Goal: Information Seeking & Learning: Learn about a topic

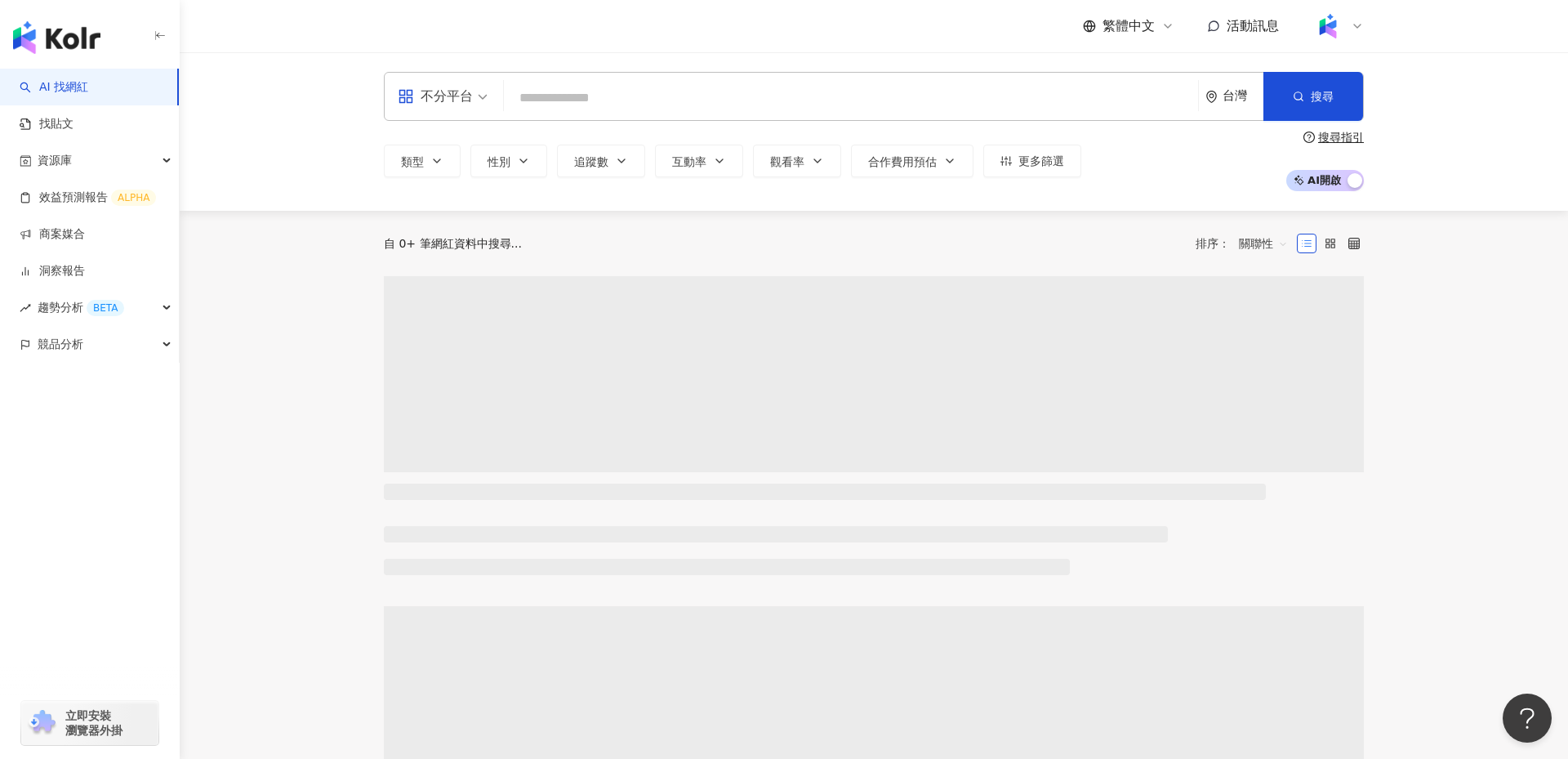
click at [679, 95] on input "search" at bounding box center [851, 98] width 681 height 31
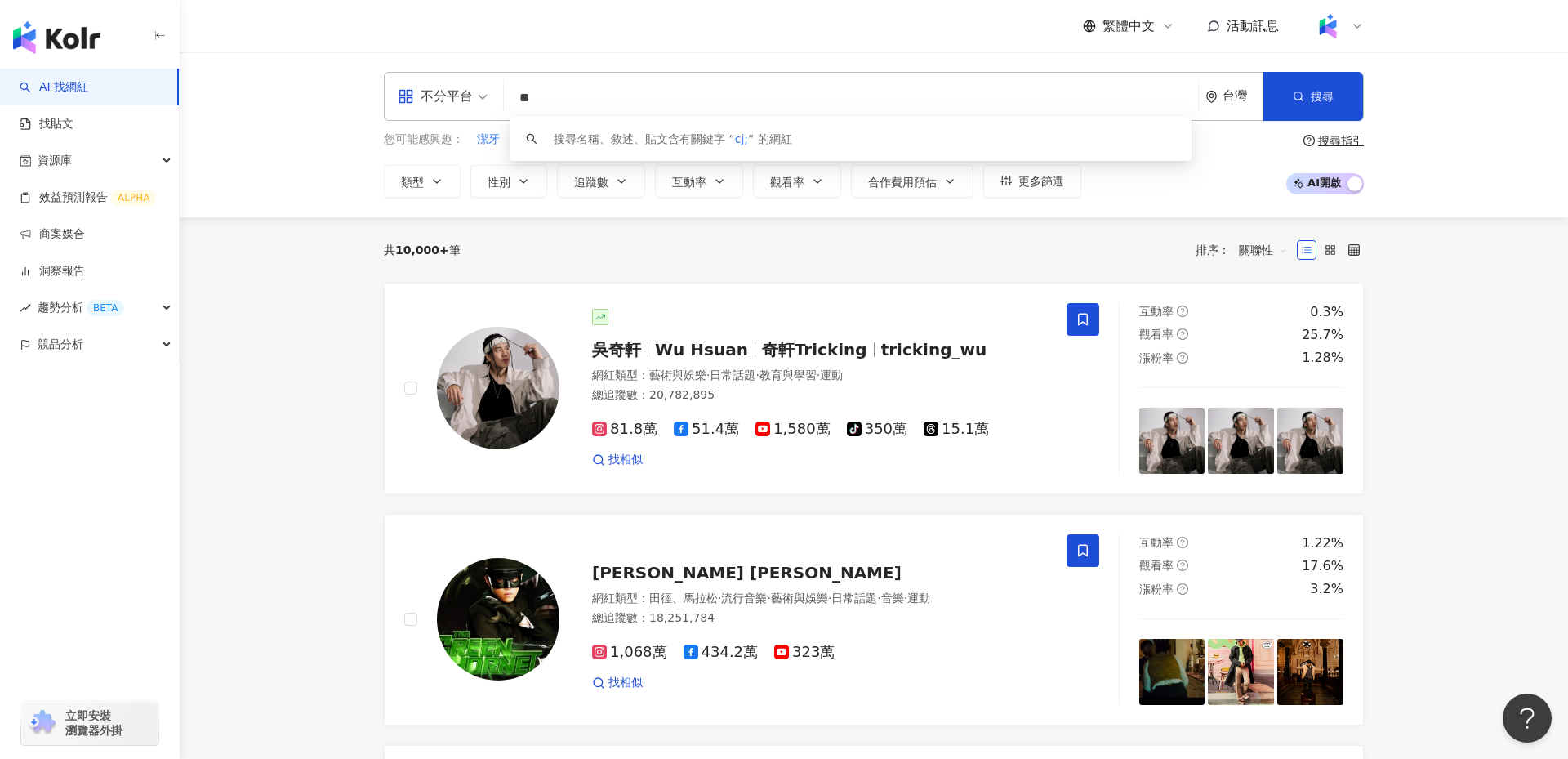
type input "*"
type input "****"
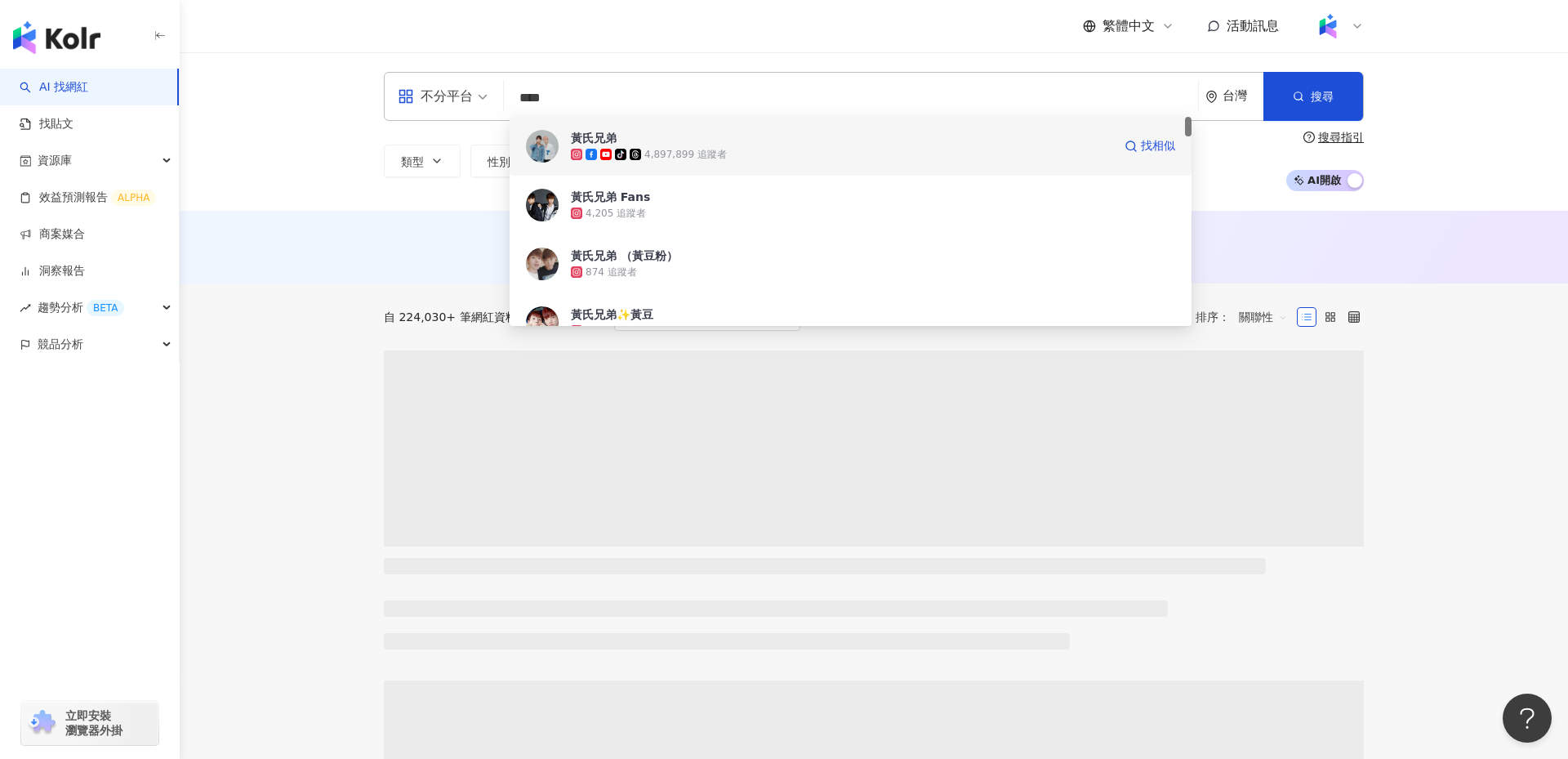
click at [787, 156] on div "tiktok-icon 4,897,899 追蹤者" at bounding box center [841, 155] width 541 height 17
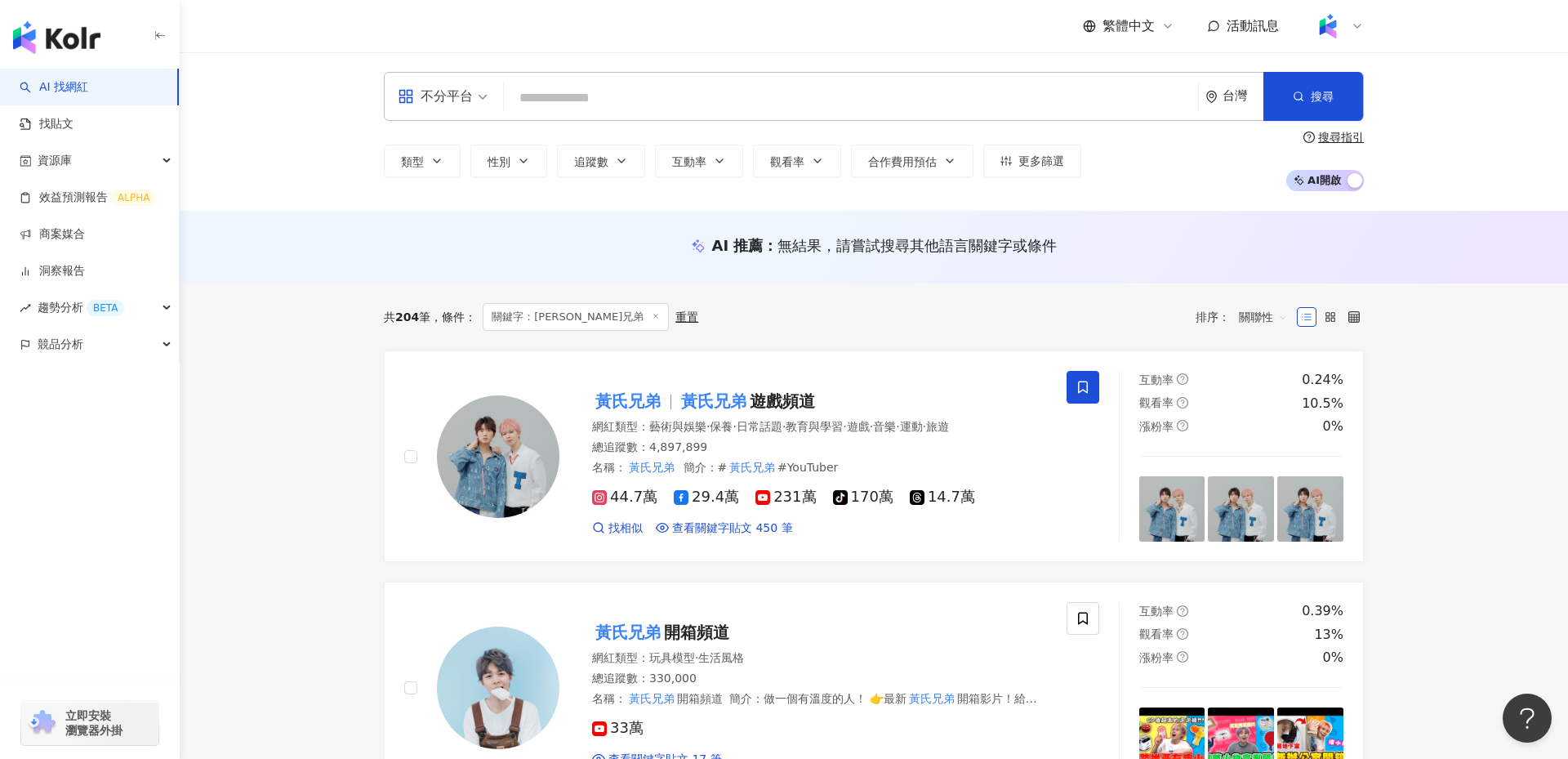
click at [572, 102] on input "search" at bounding box center [851, 98] width 681 height 31
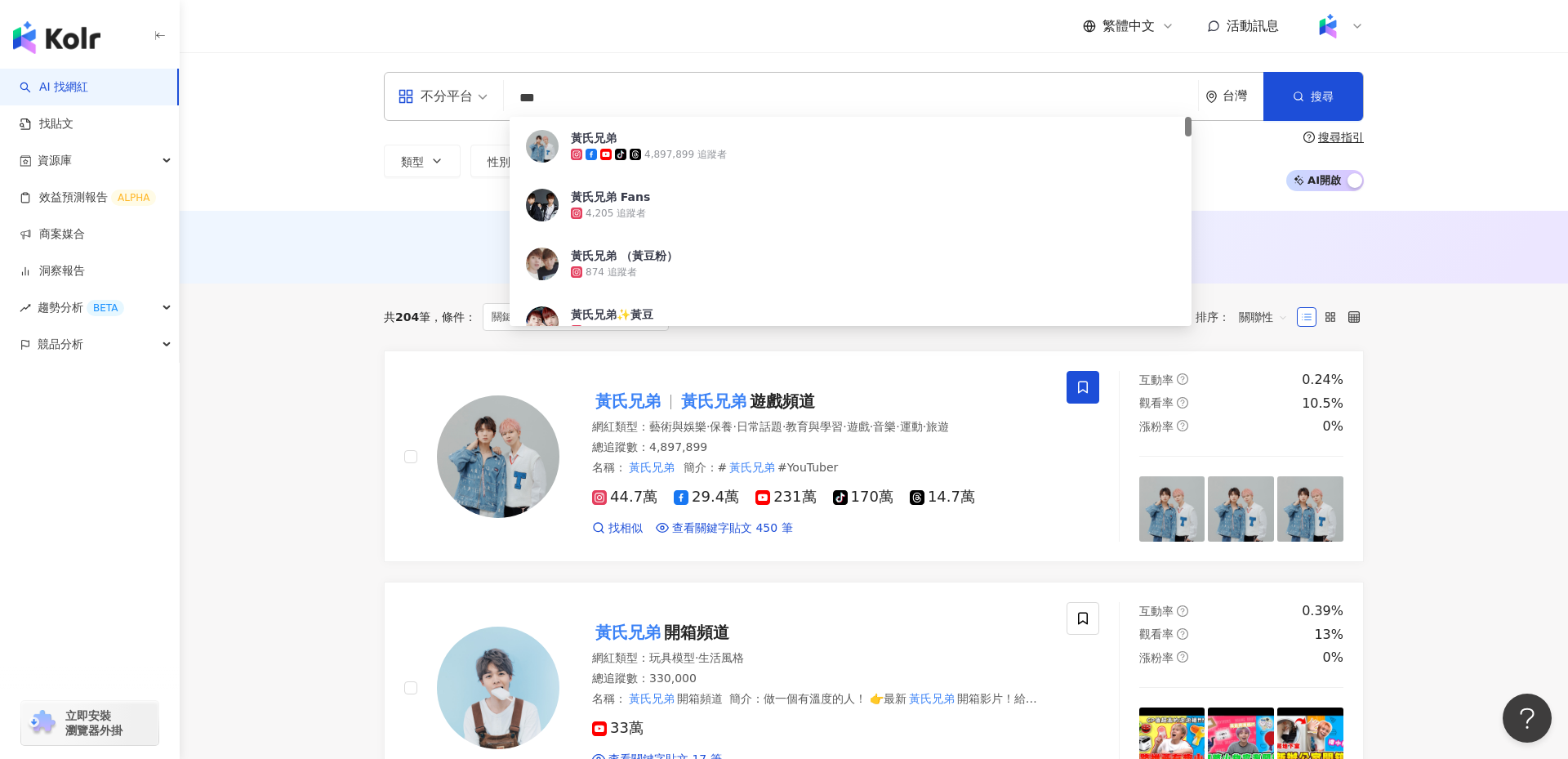
type input "*"
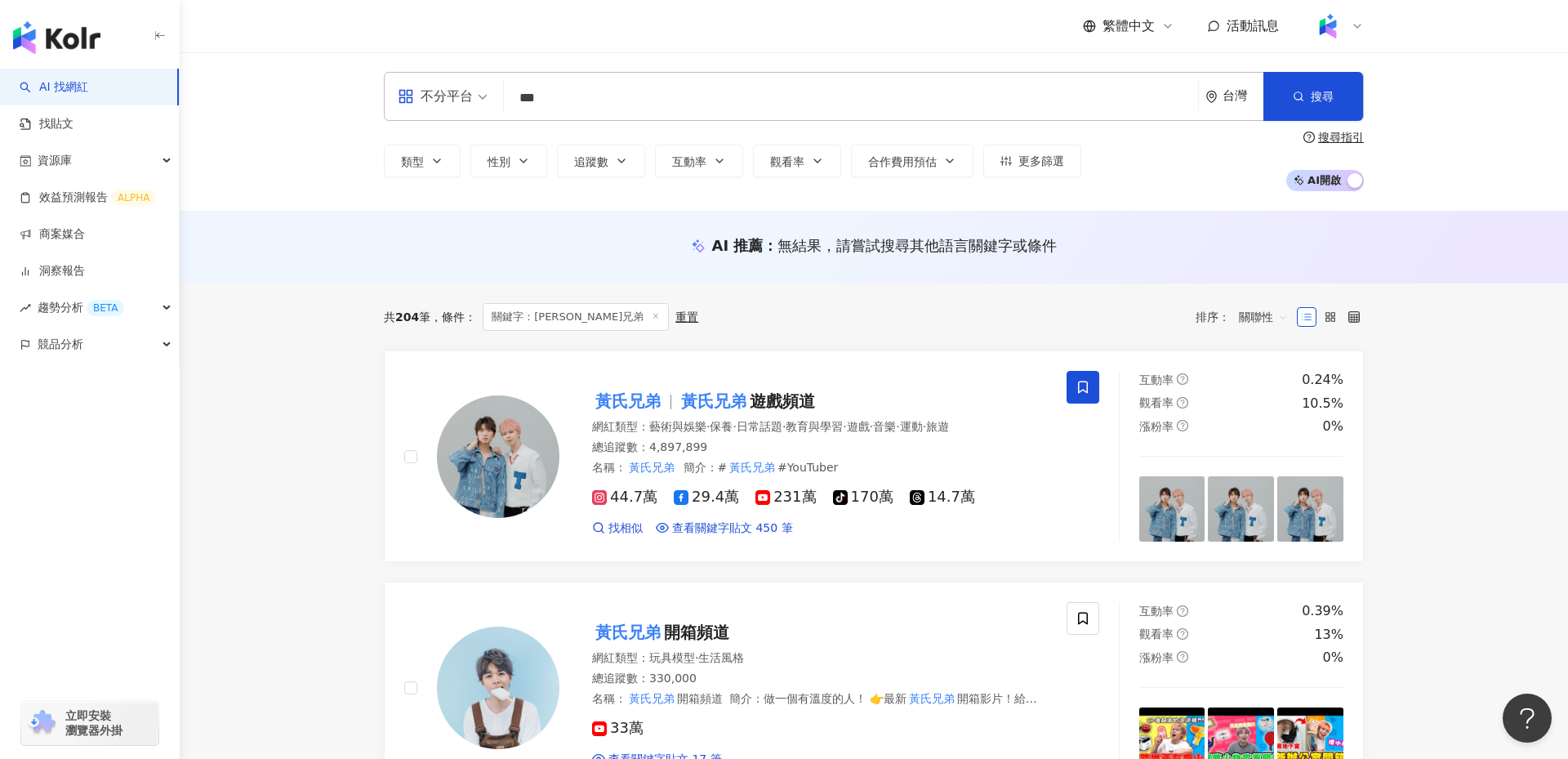
type input "***"
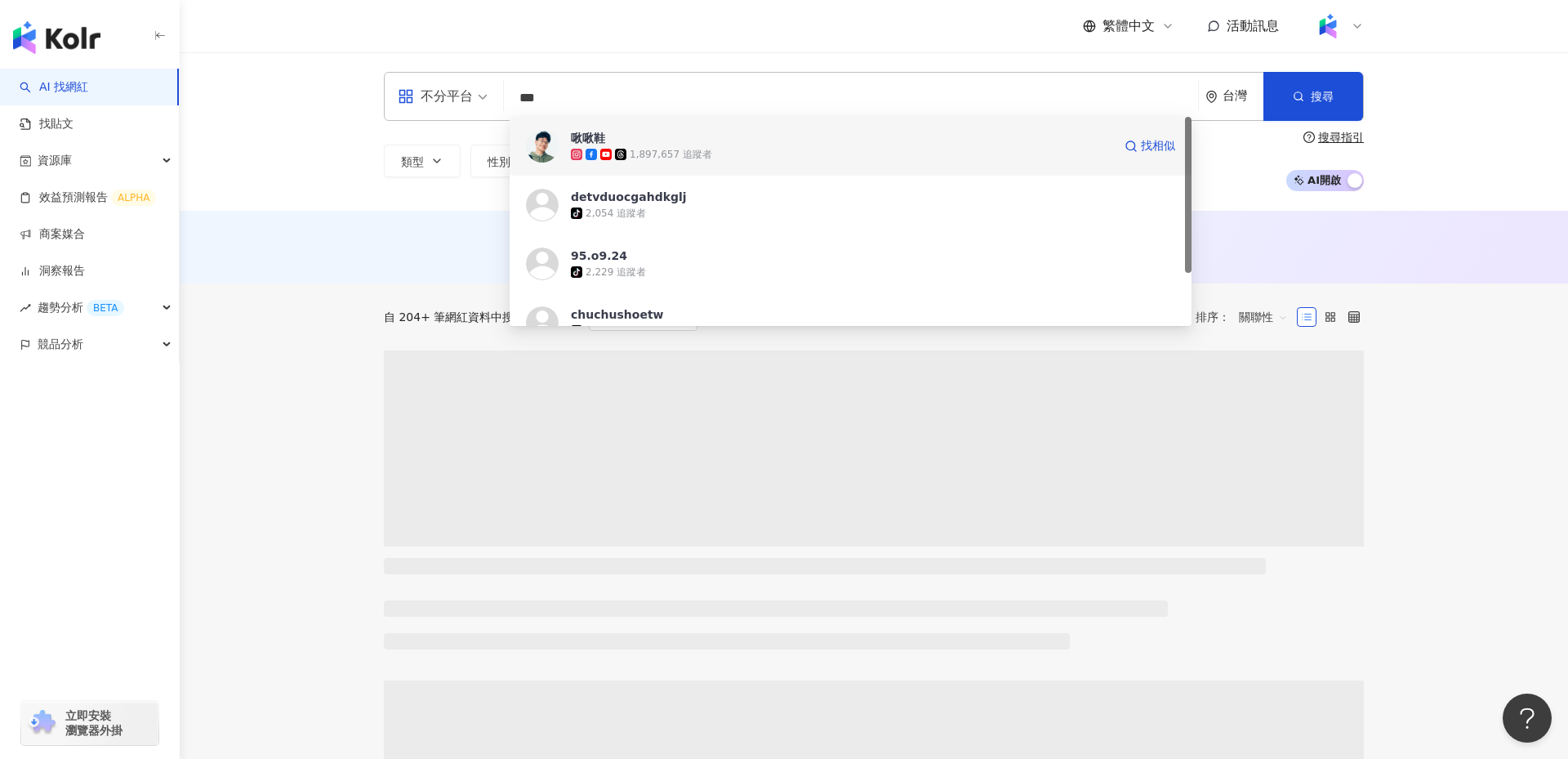
click at [698, 132] on span "啾啾鞋" at bounding box center [841, 138] width 541 height 17
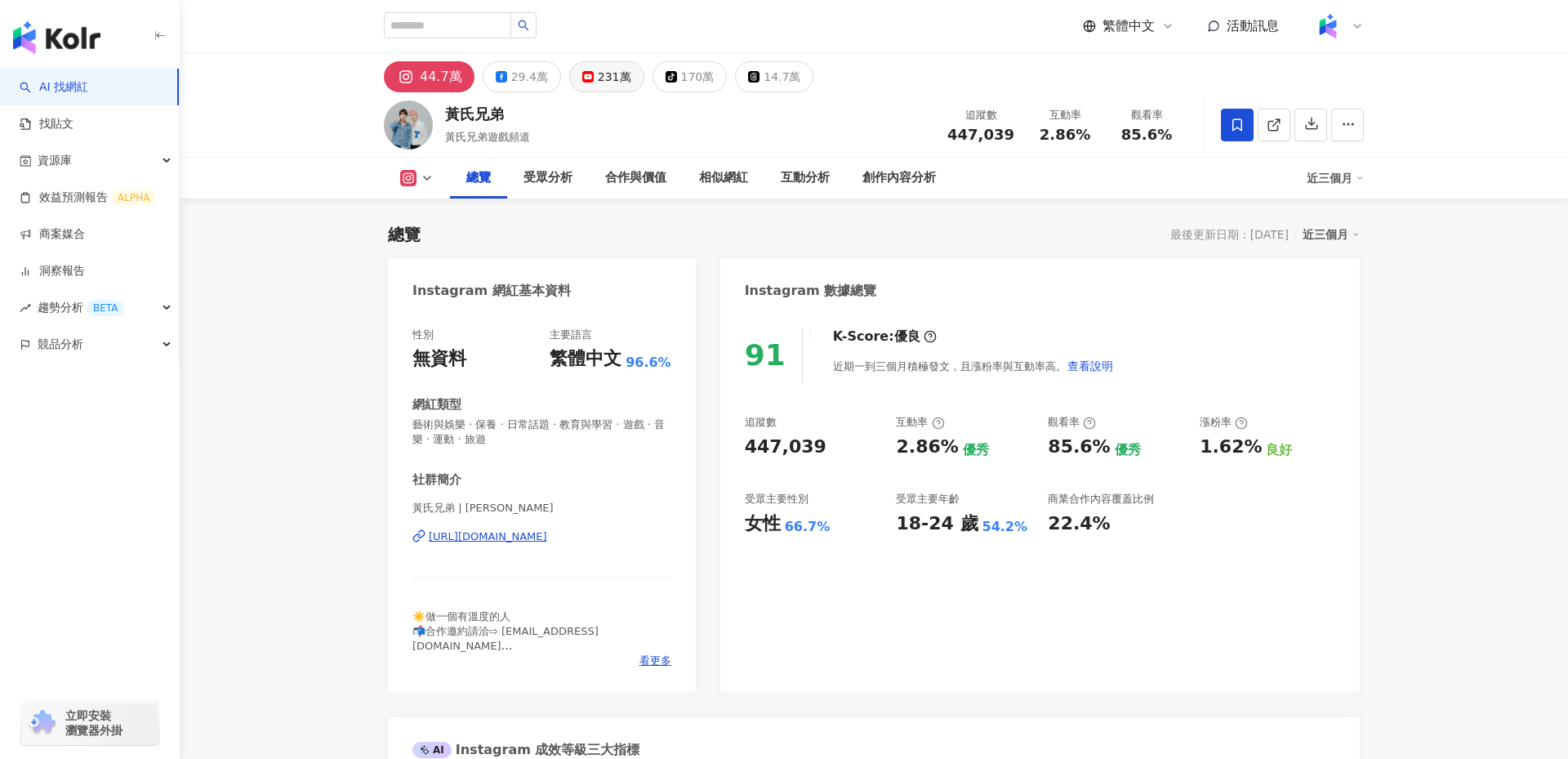
click at [598, 79] on div "231萬" at bounding box center [615, 76] width 33 height 23
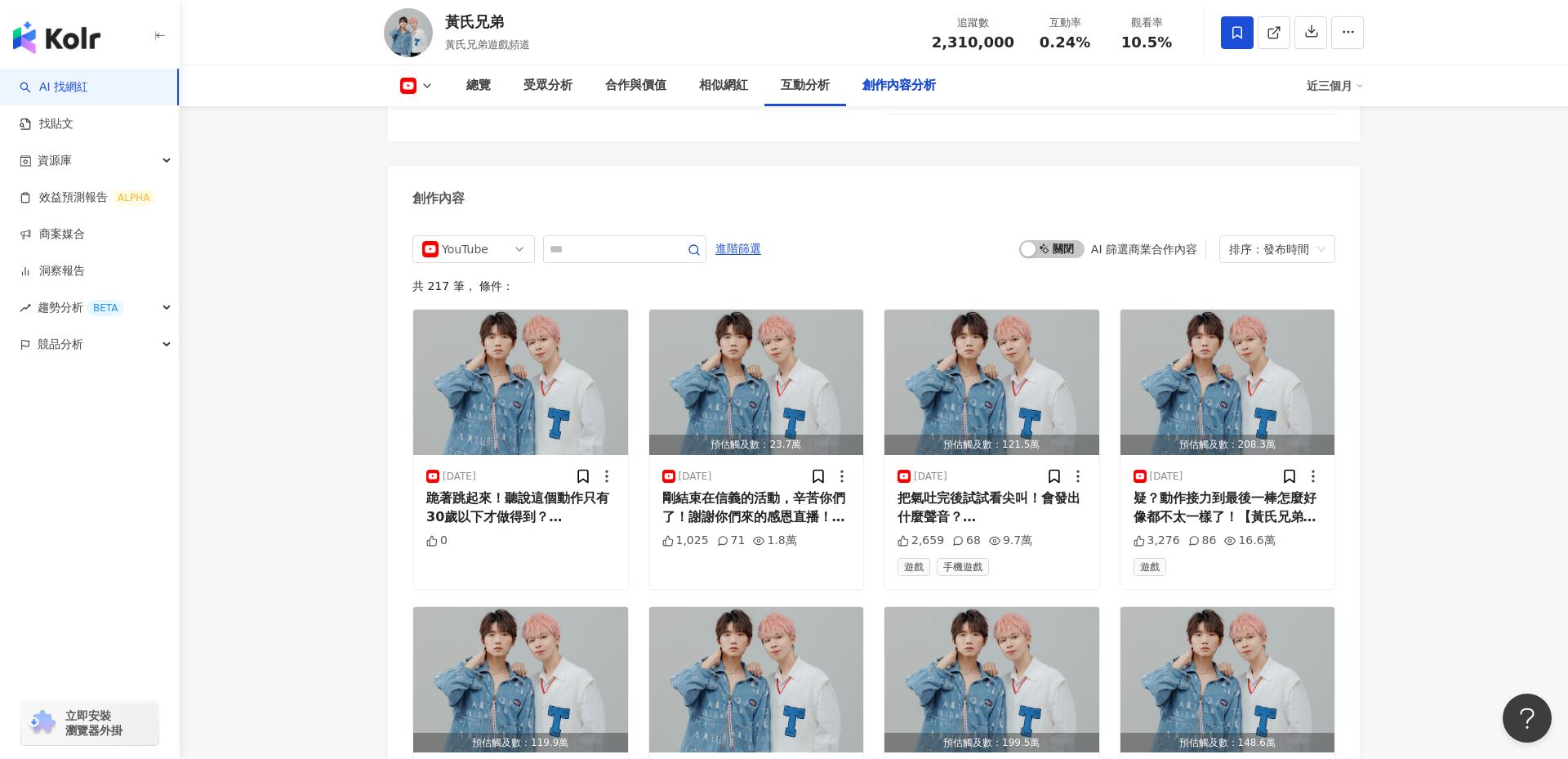
scroll to position [4444, 0]
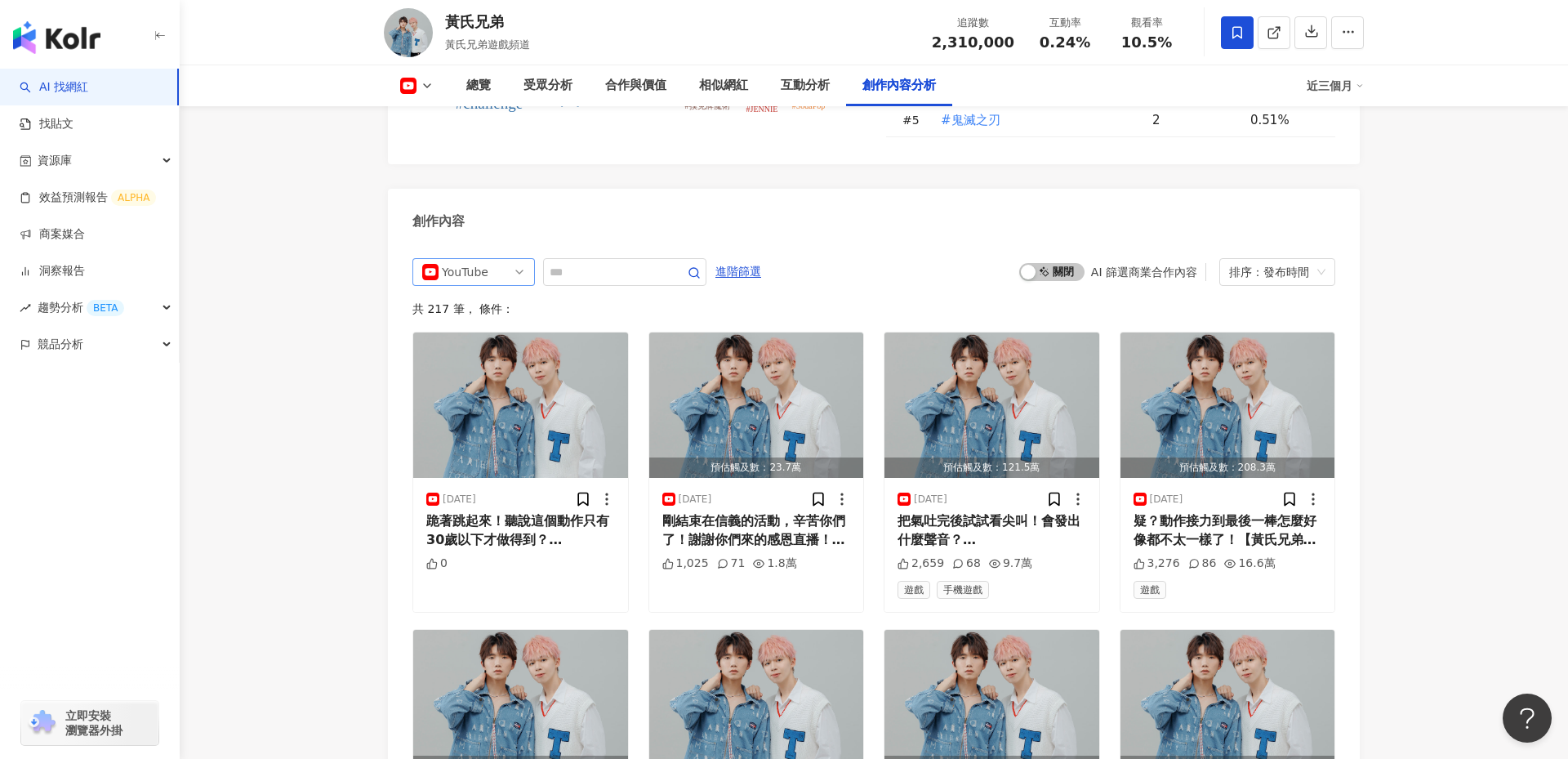
click at [513, 259] on span "YouTube" at bounding box center [474, 271] width 103 height 26
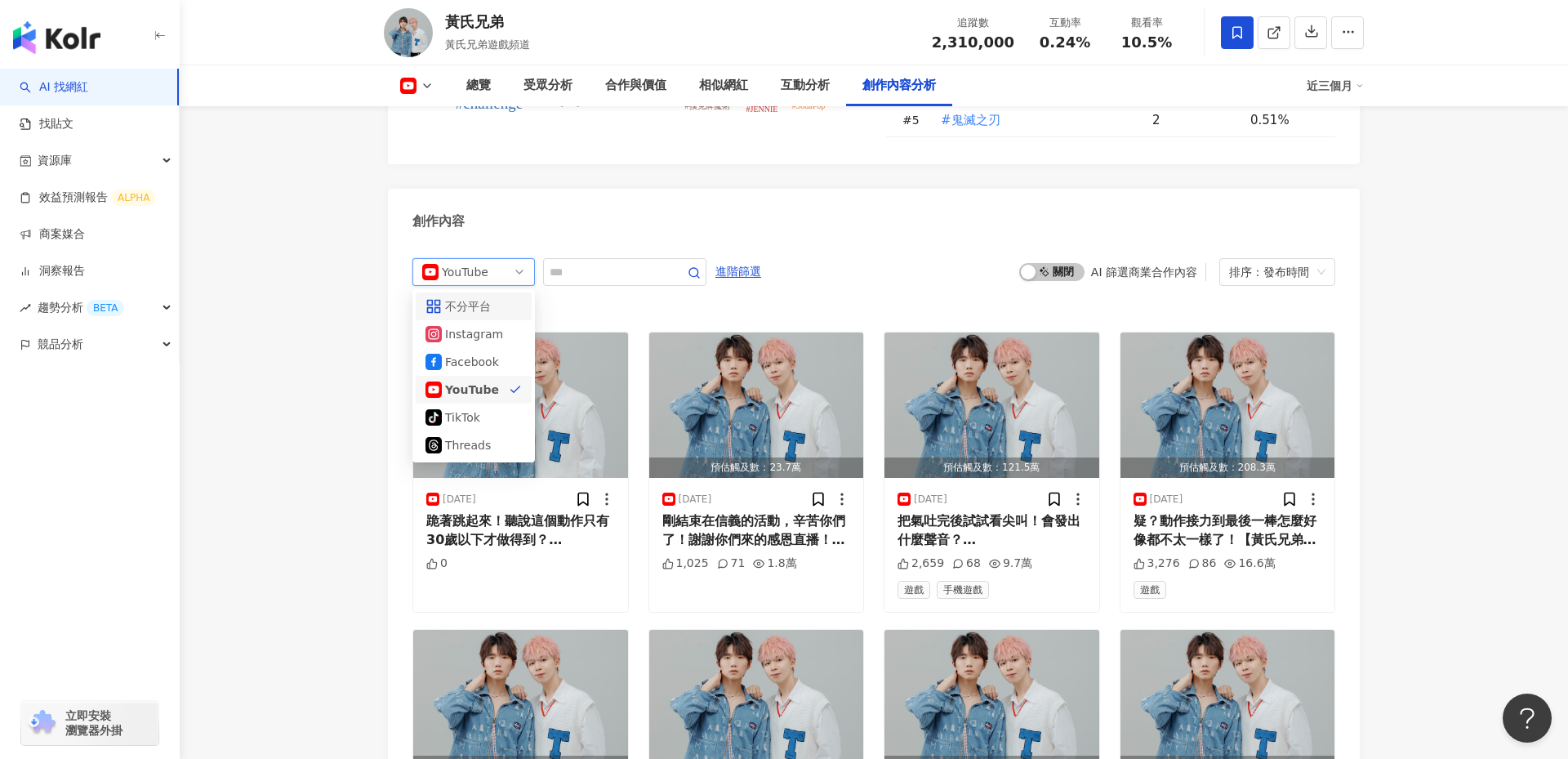
click at [498, 297] on div "不分平台" at bounding box center [474, 305] width 96 height 18
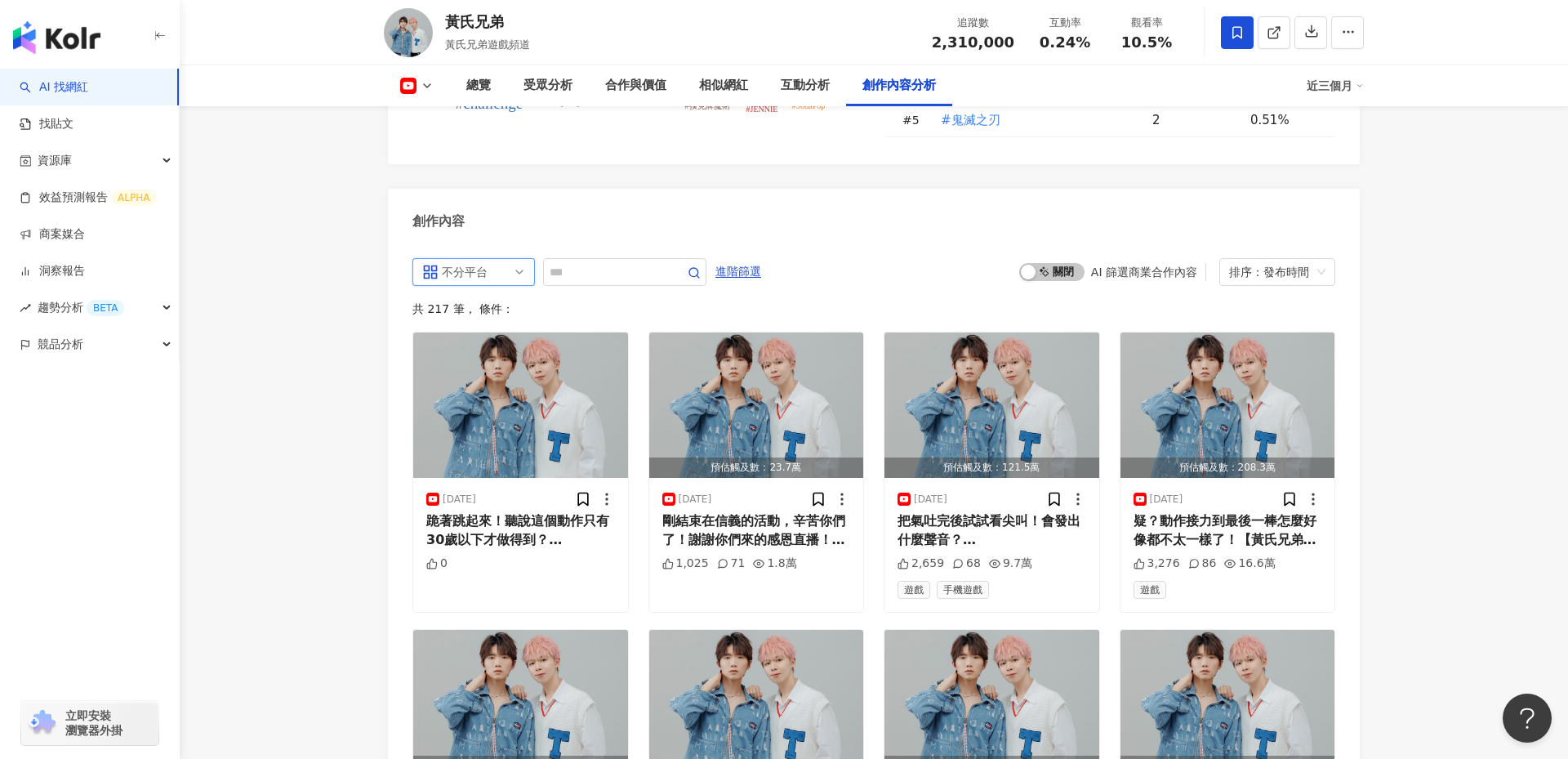
scroll to position [4490, 0]
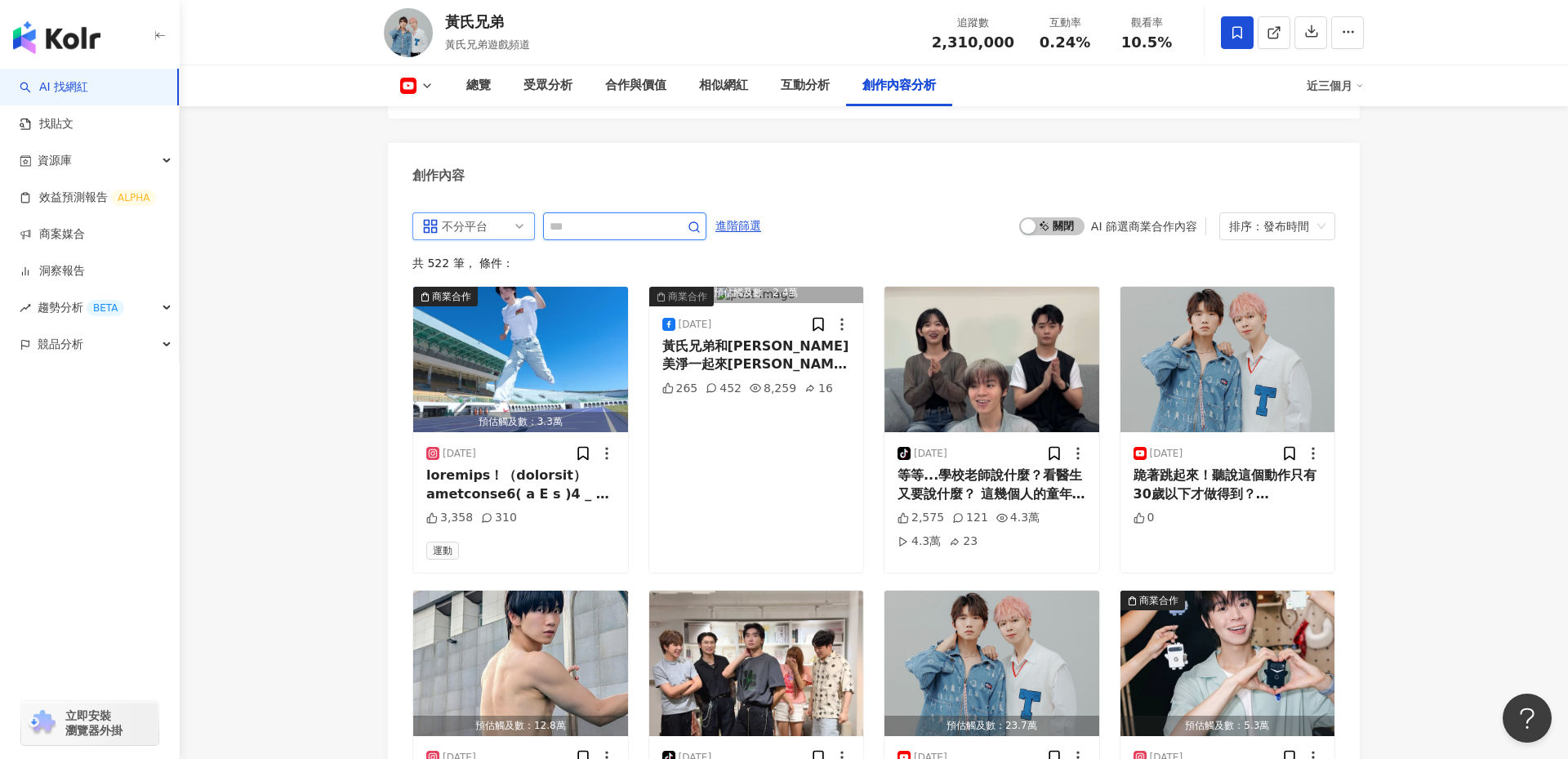
click at [597, 217] on input "text" at bounding box center [607, 226] width 115 height 19
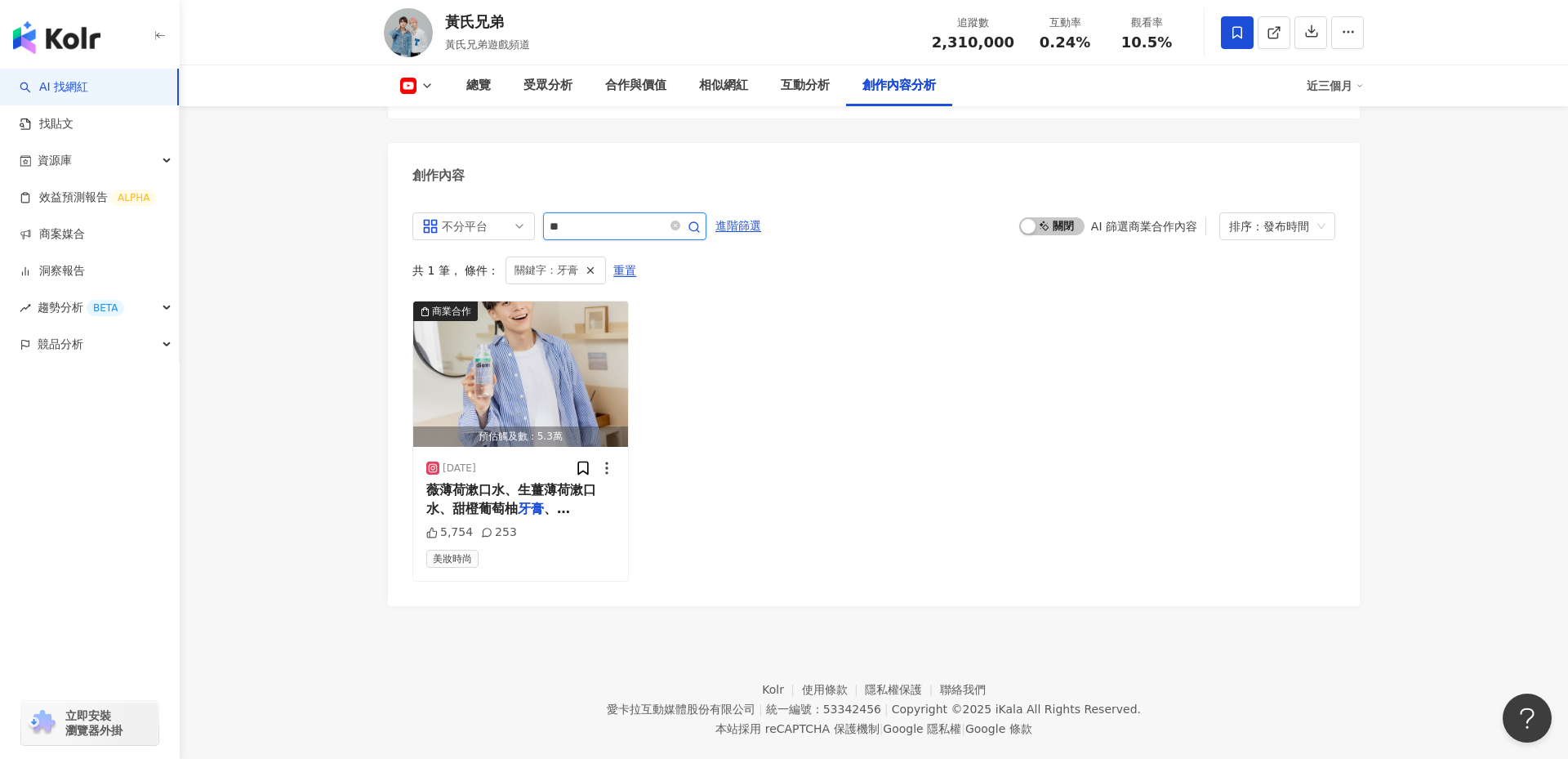
scroll to position [4480, 0]
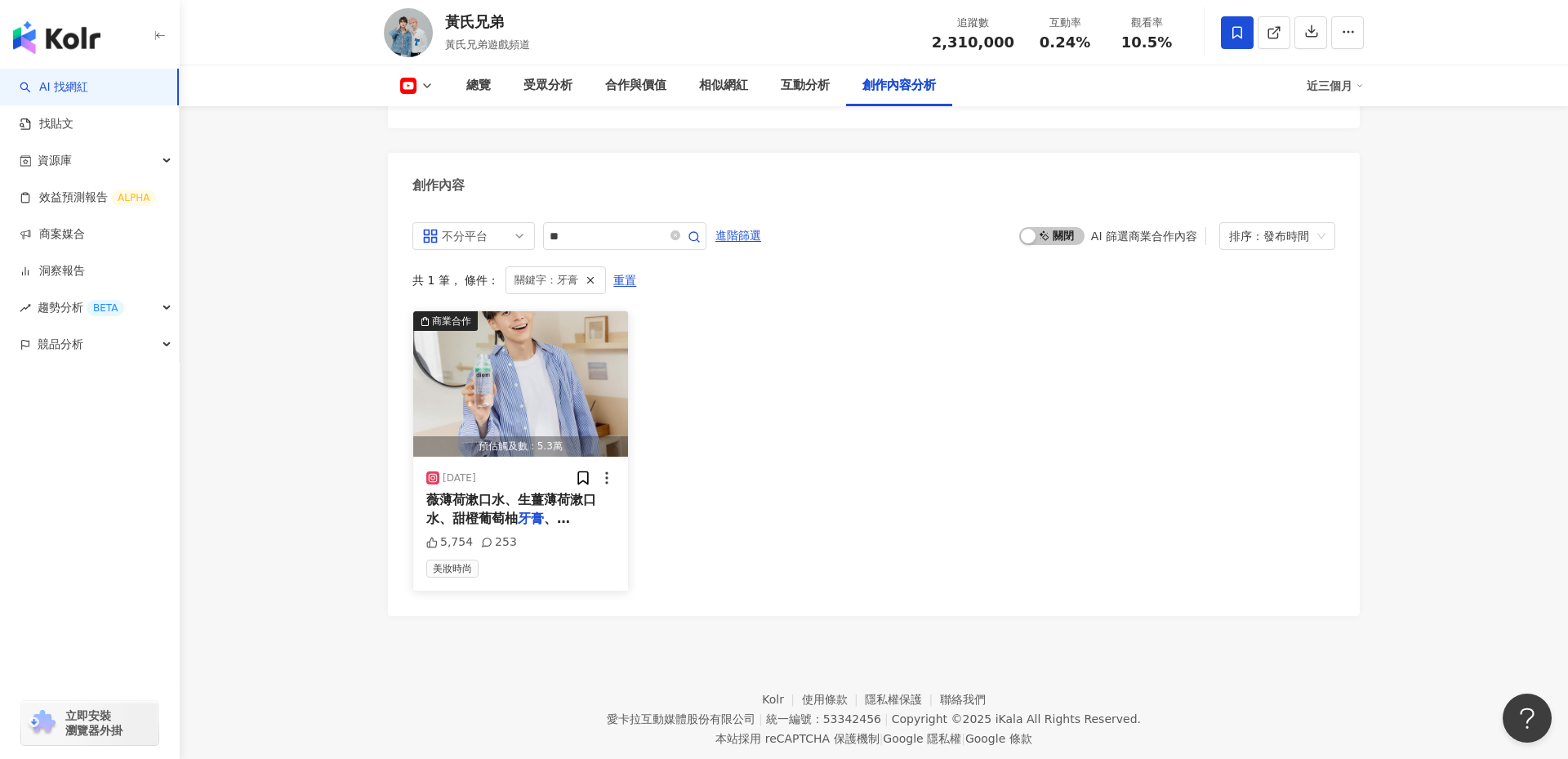
click at [536, 371] on img "button" at bounding box center [520, 384] width 215 height 146
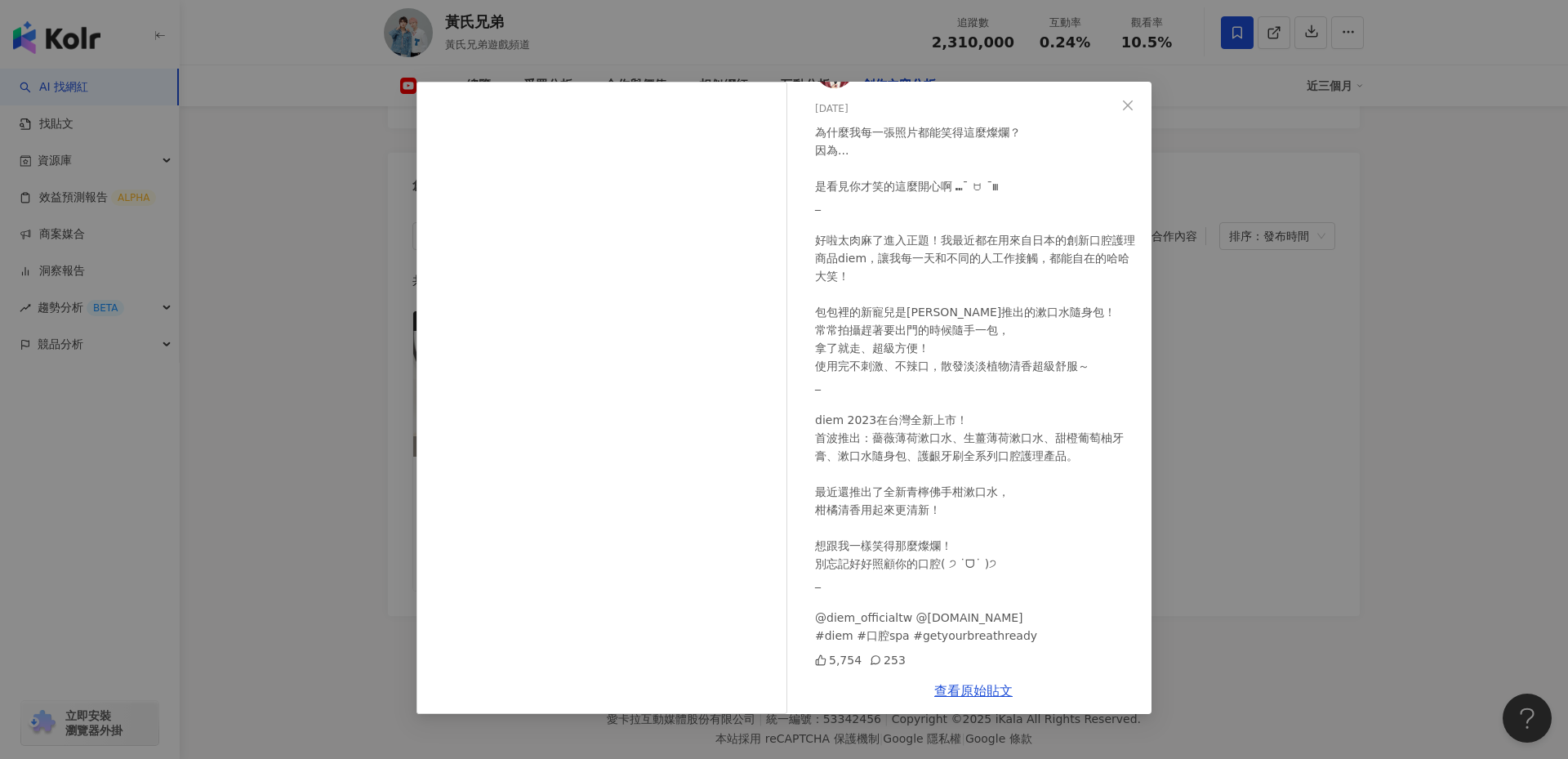
scroll to position [48, 0]
click at [1220, 449] on div "瑋瑋 2024/10/17 為什麼我每一張照片都能笑得這麼燦爛？ 因為... 是看見你才笑的這麼開心啊 ⑉¯ ꇴ ¯⑉ _ 好啦太肉麻了進入正題！我最近都在用…" at bounding box center [784, 379] width 1568 height 759
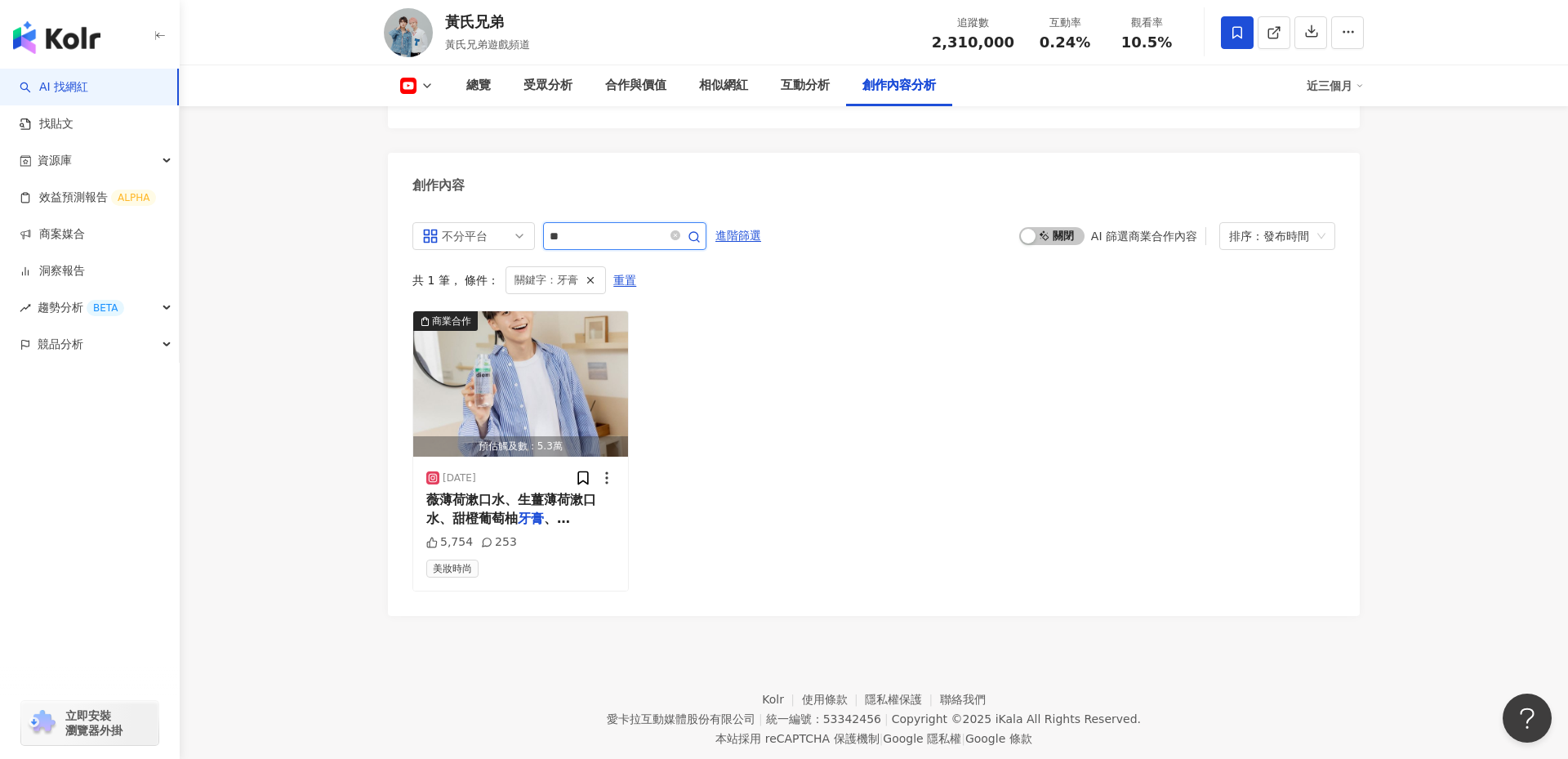
click at [645, 226] on input "**" at bounding box center [607, 235] width 115 height 19
type input "**"
click at [674, 230] on icon "close-circle" at bounding box center [675, 235] width 10 height 10
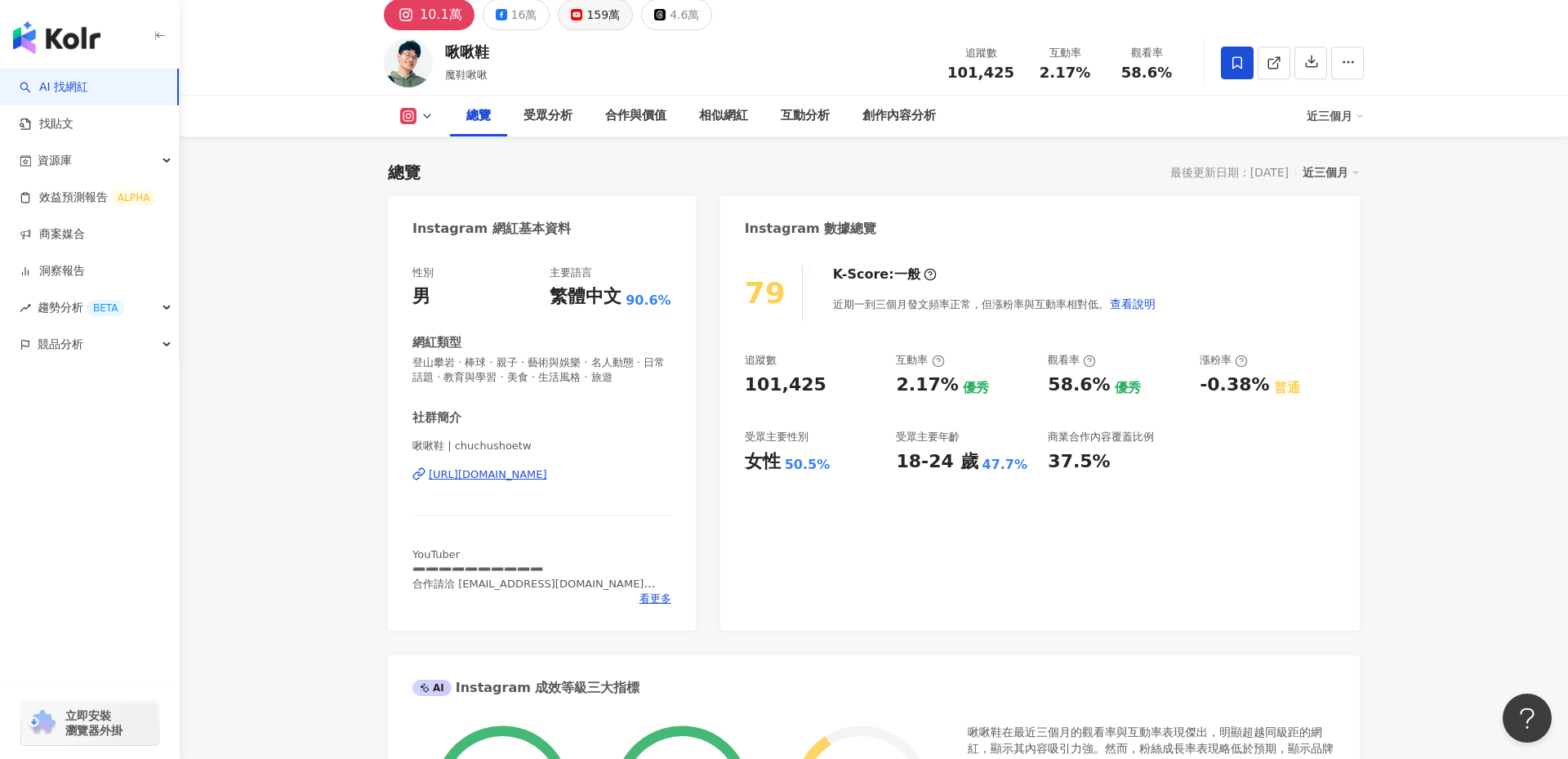
click at [576, 21] on button "159萬" at bounding box center [596, 14] width 75 height 31
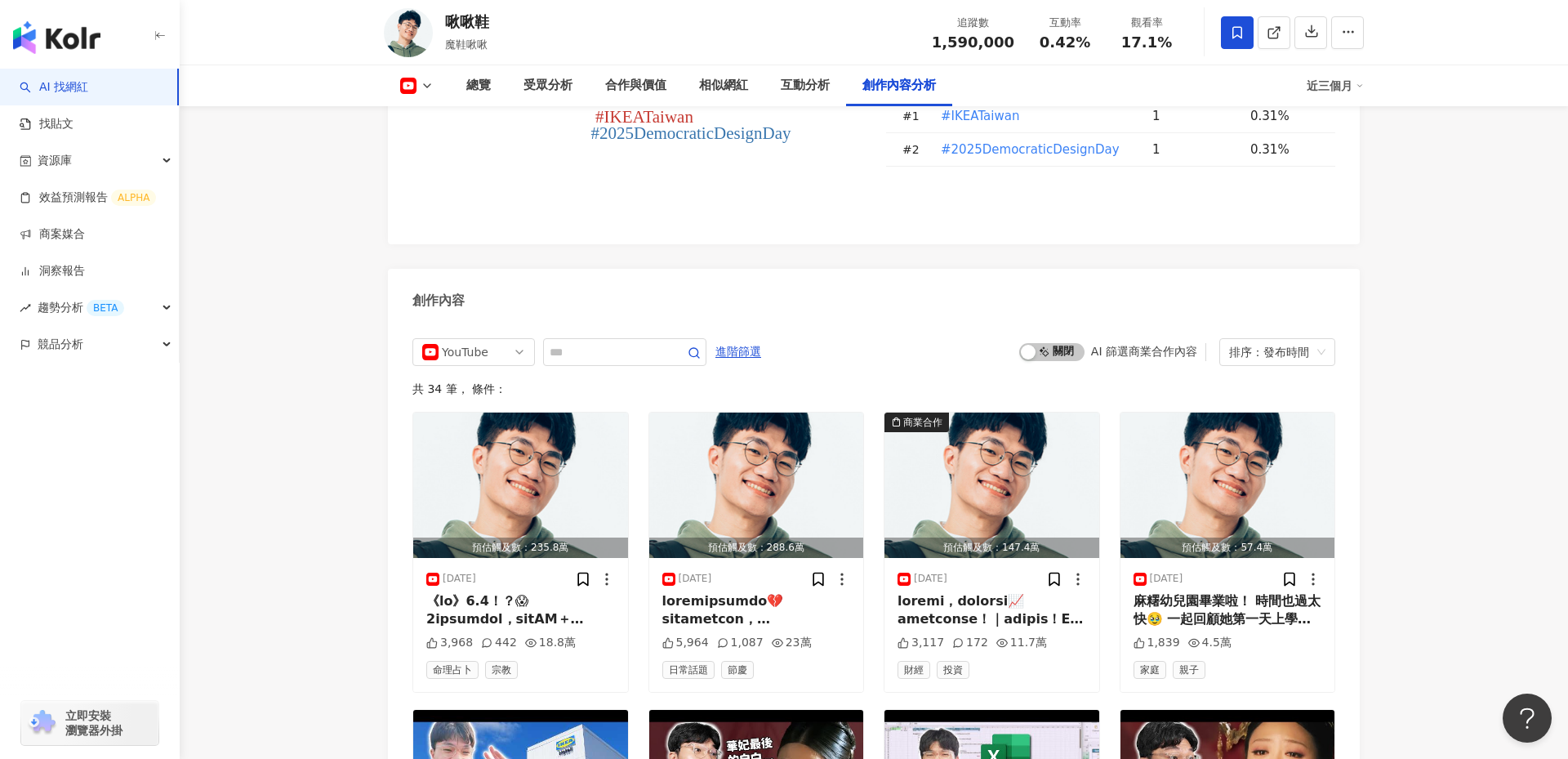
scroll to position [4311, 0]
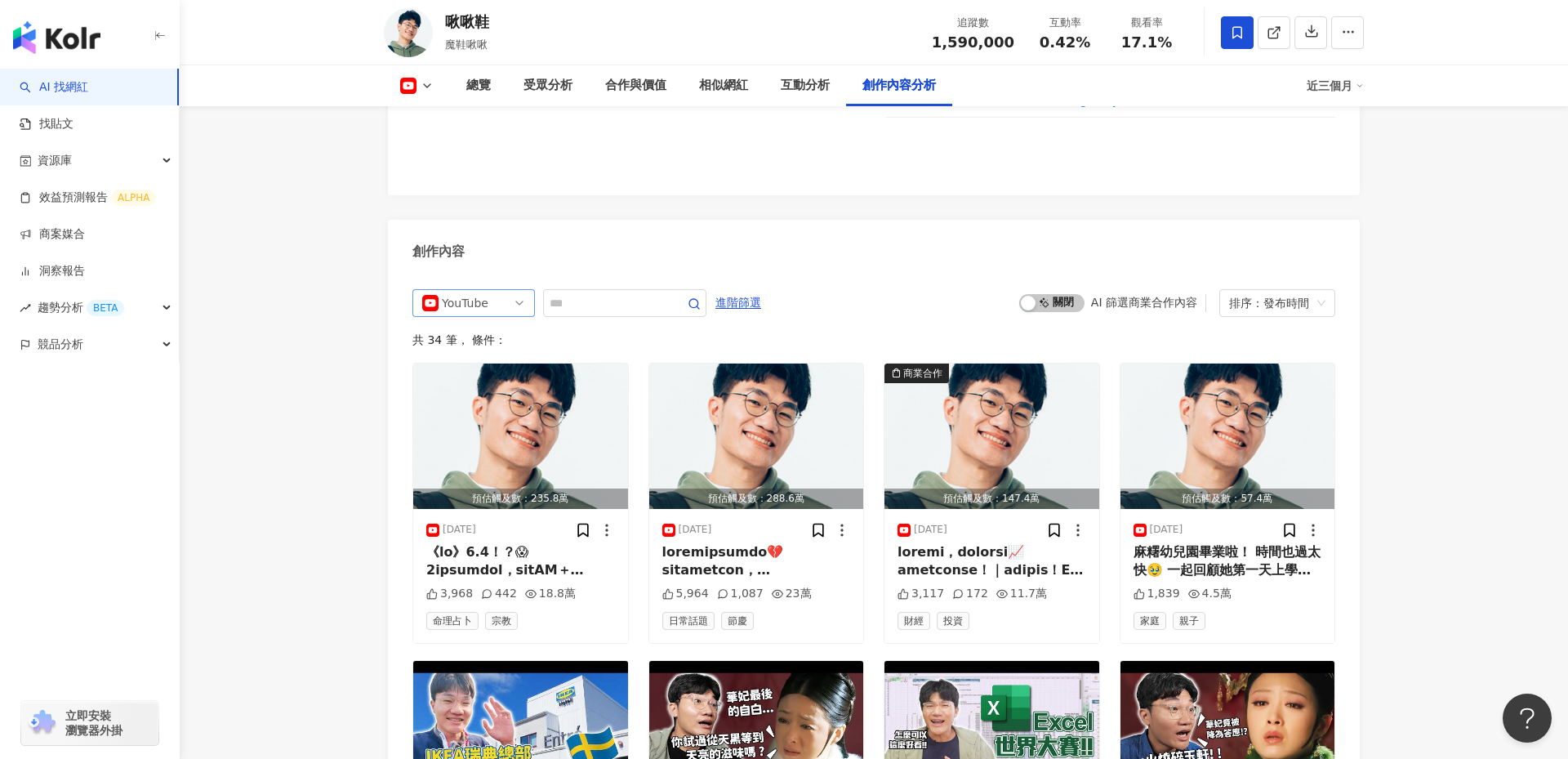
click at [443, 290] on div "YouTube" at bounding box center [468, 303] width 53 height 26
click at [470, 328] on div "不分平台" at bounding box center [471, 336] width 53 height 18
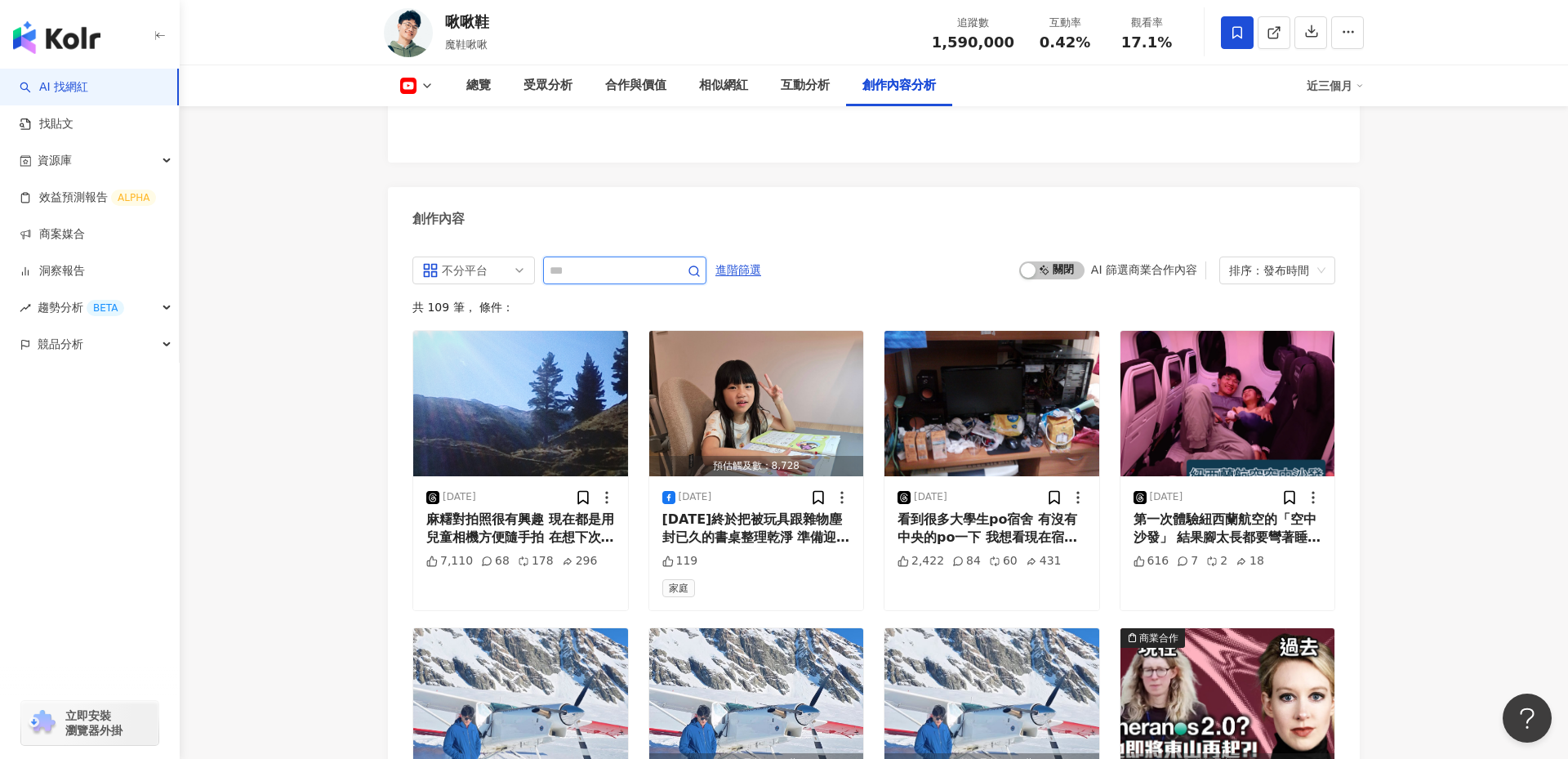
click at [583, 260] on input "text" at bounding box center [607, 269] width 115 height 19
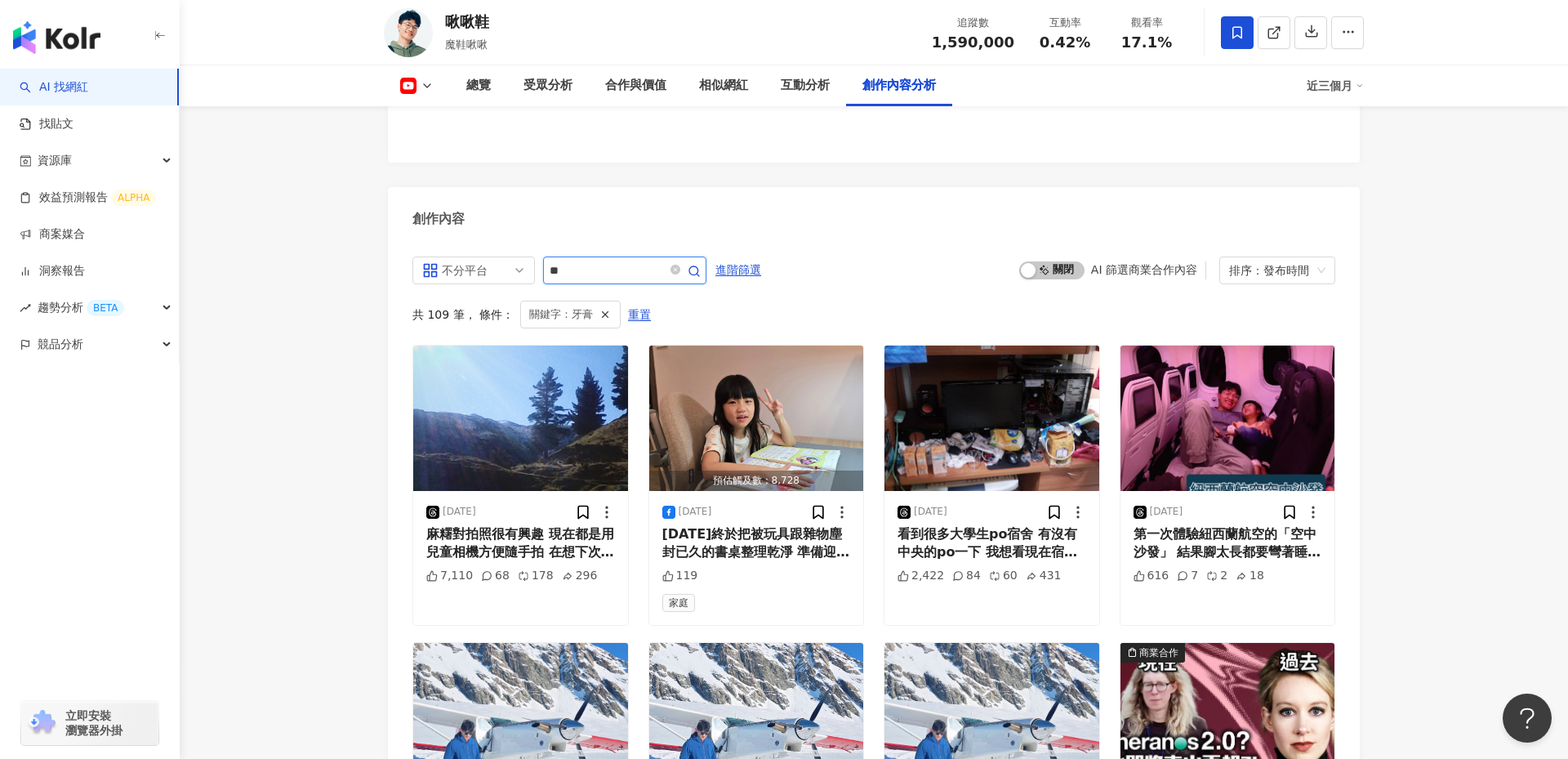
scroll to position [4167, 0]
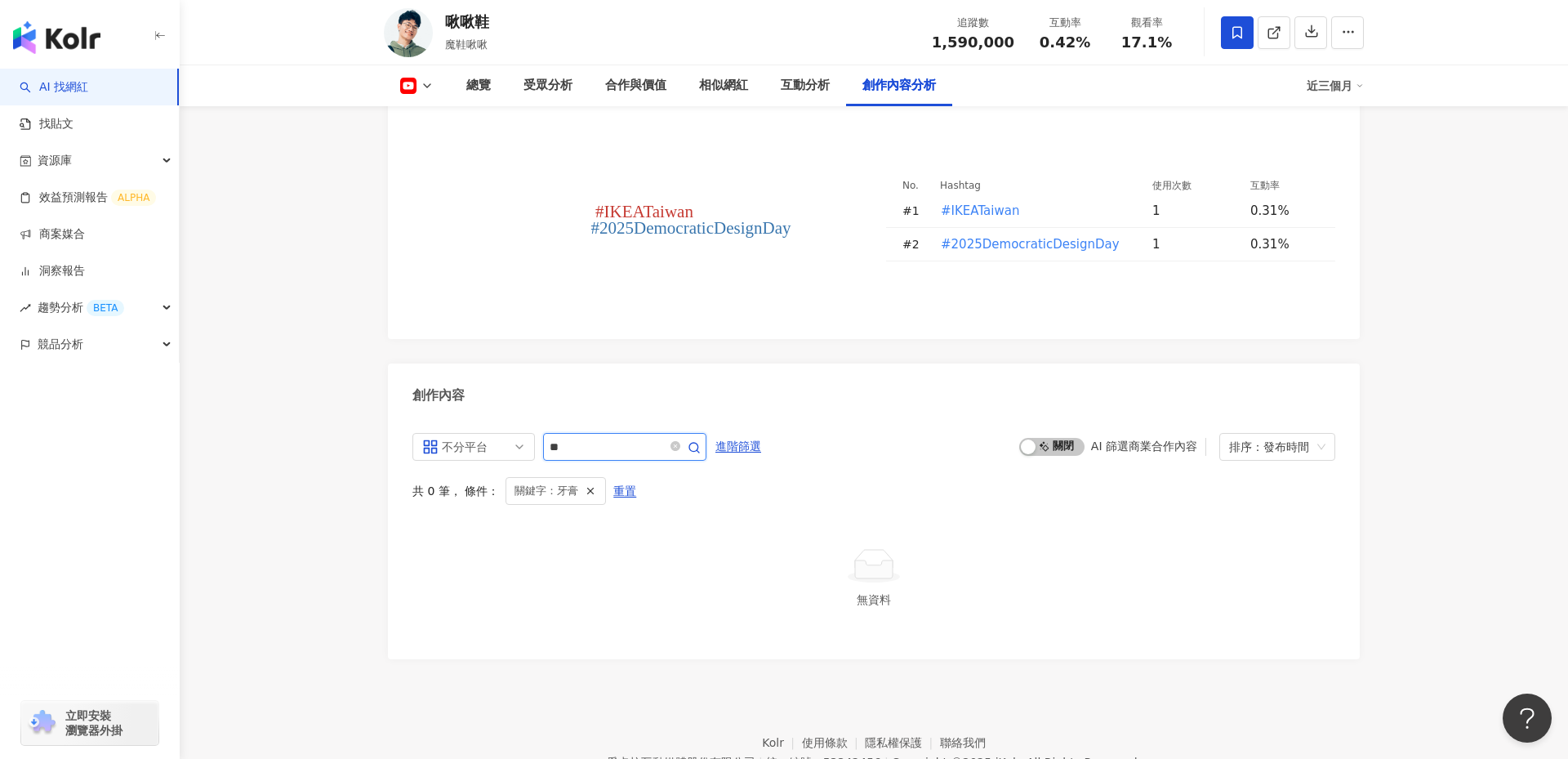
click at [611, 437] on input "**" at bounding box center [607, 446] width 115 height 19
type input "**"
drag, startPoint x: 500, startPoint y: 22, endPoint x: 446, endPoint y: 24, distance: 54.0
click at [446, 24] on div "啾啾鞋 魔鞋啾啾 追蹤數 1,590,000 互動率 0.42% 觀看率 17.1%" at bounding box center [874, 32] width 1045 height 64
copy div "啾啾鞋"
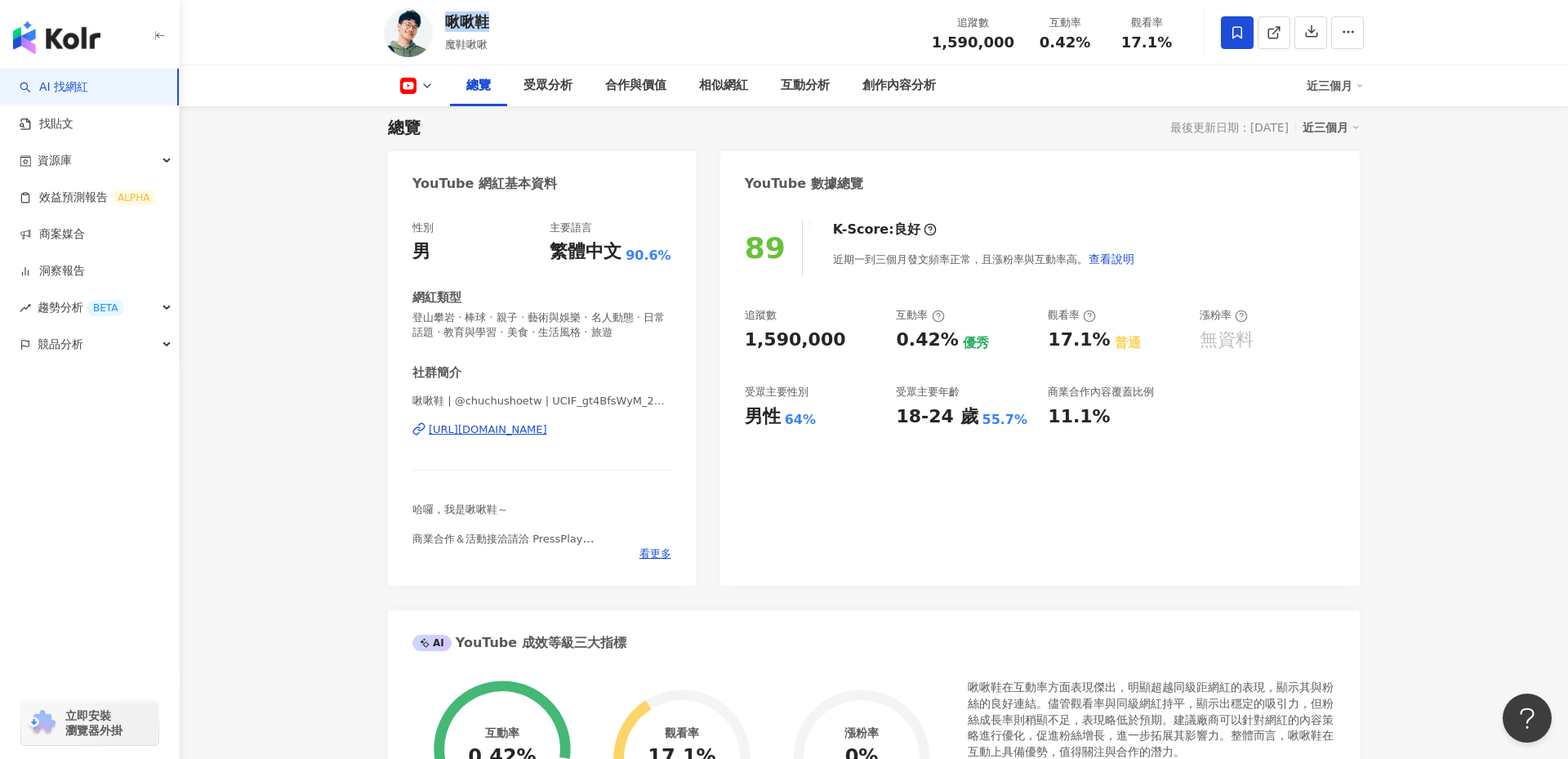
scroll to position [139, 0]
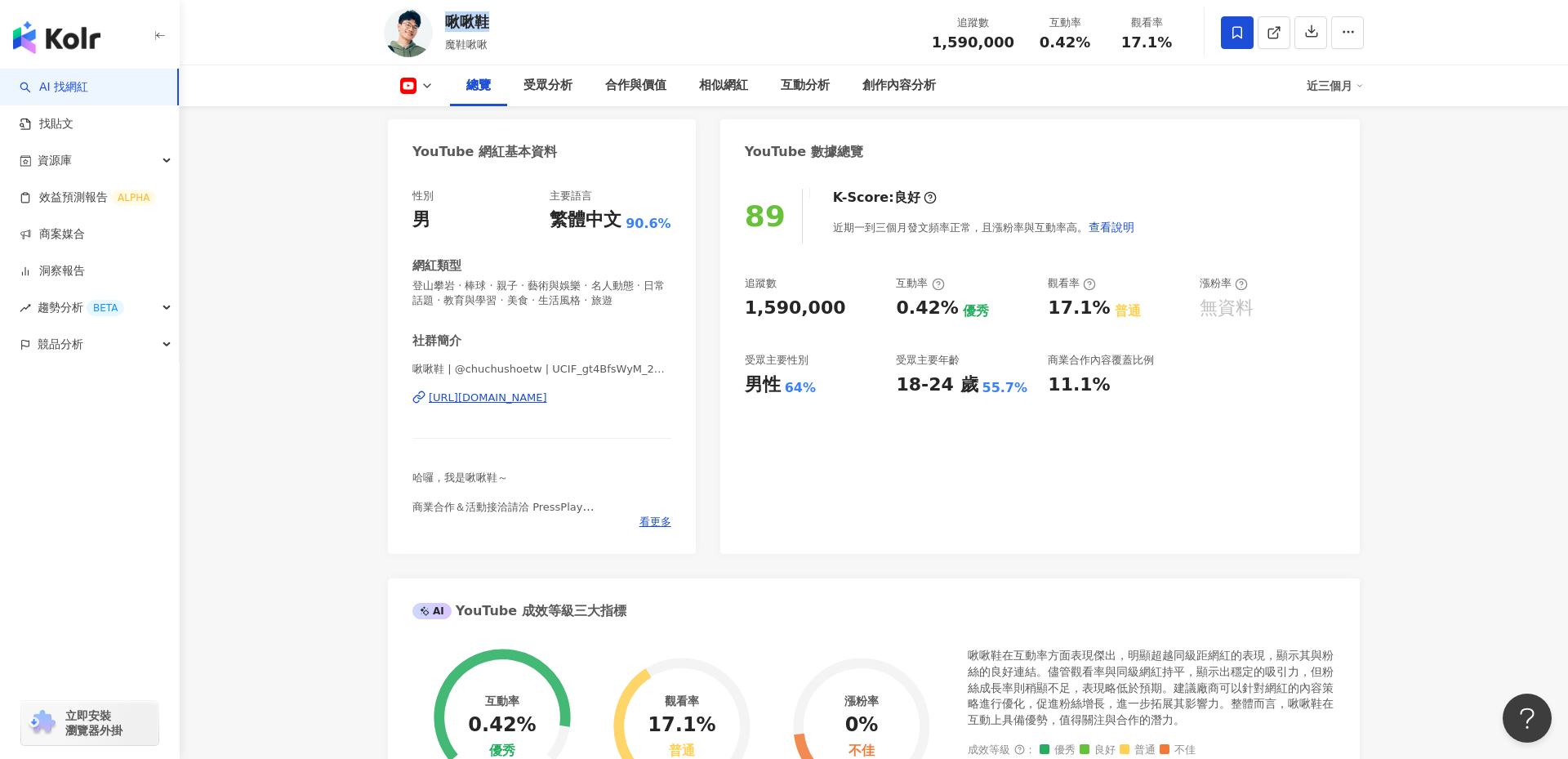
click at [530, 392] on div "[URL][DOMAIN_NAME]" at bounding box center [488, 398] width 119 height 15
